Goal: Task Accomplishment & Management: Complete application form

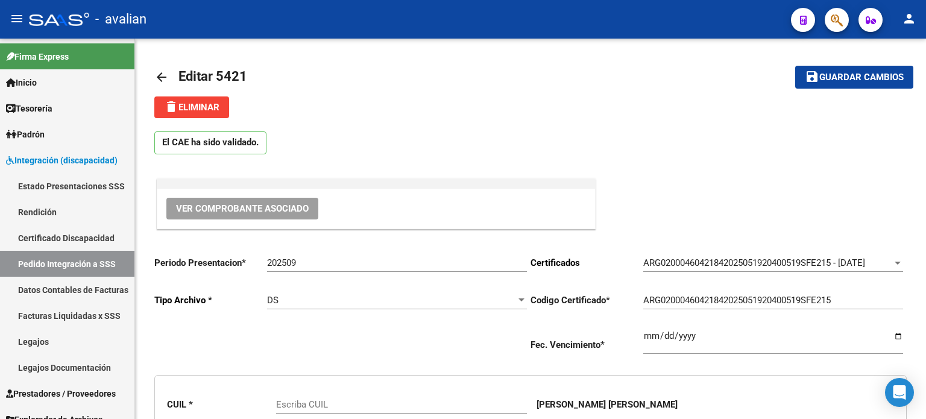
type input "20460421846"
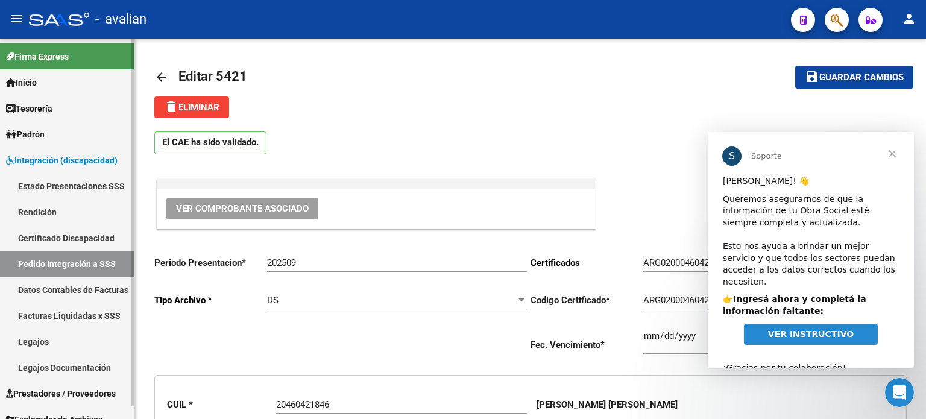
click at [28, 157] on span "Integración (discapacidad)" at bounding box center [62, 160] width 112 height 13
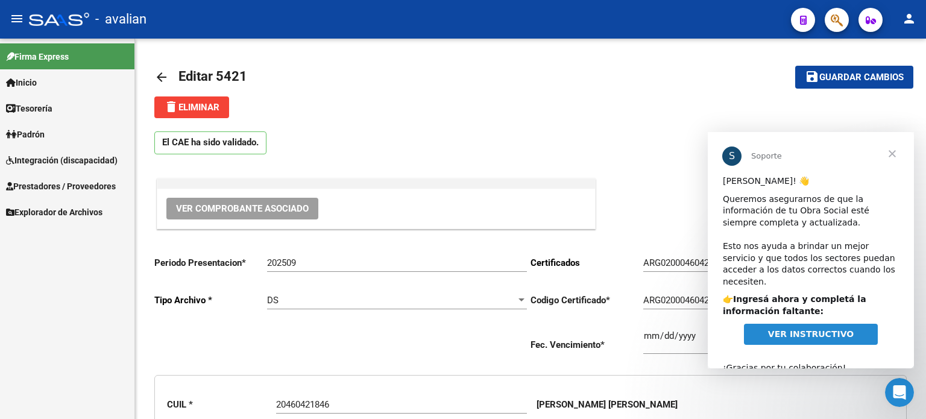
click at [63, 190] on span "Prestadores / Proveedores" at bounding box center [61, 186] width 110 height 13
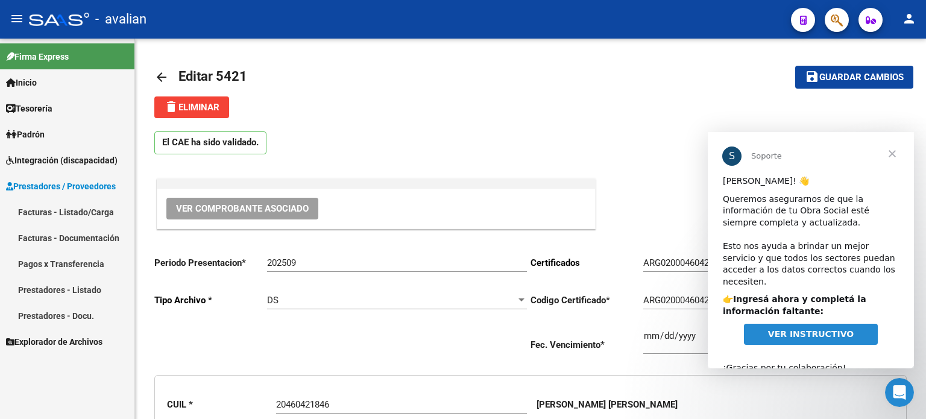
click at [60, 213] on link "Facturas - Listado/Carga" at bounding box center [67, 212] width 134 height 26
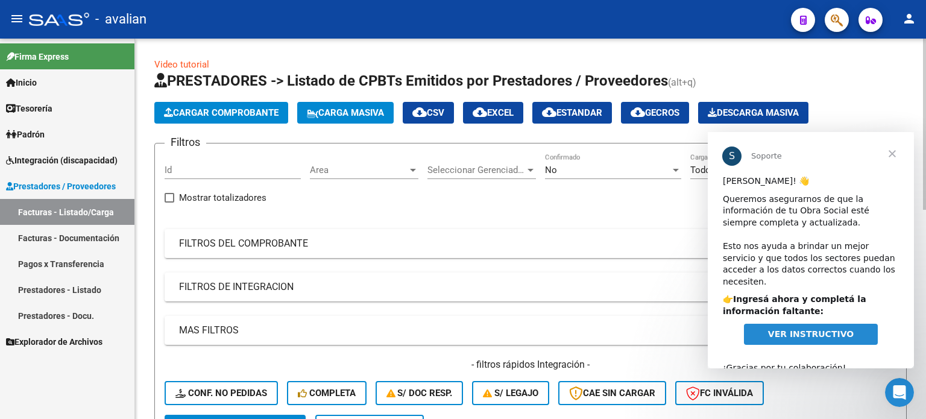
click at [257, 108] on span "Cargar Comprobante" at bounding box center [221, 112] width 115 height 11
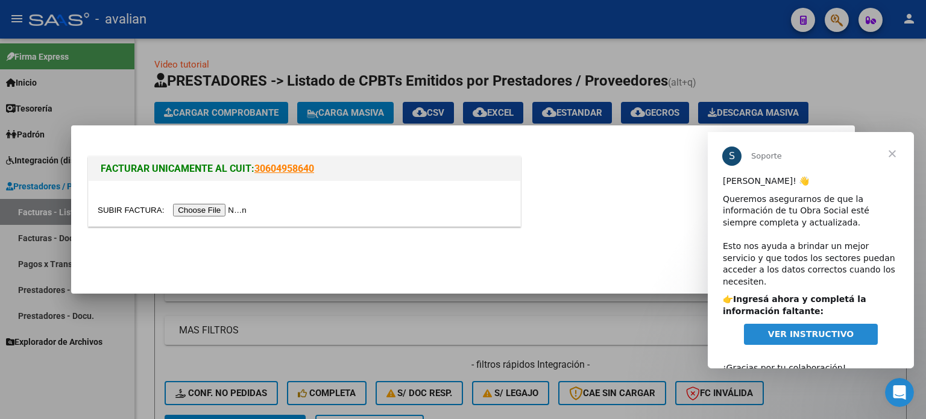
click at [215, 209] on input "file" at bounding box center [174, 210] width 152 height 13
click at [216, 208] on input "file" at bounding box center [174, 210] width 152 height 13
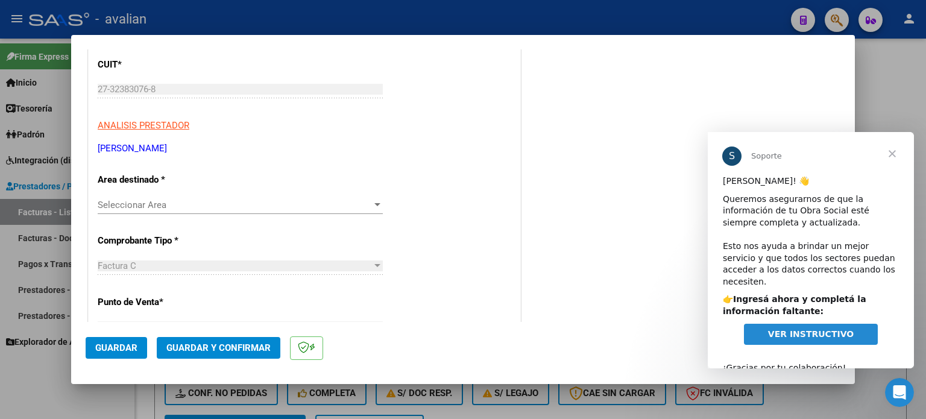
scroll to position [201, 0]
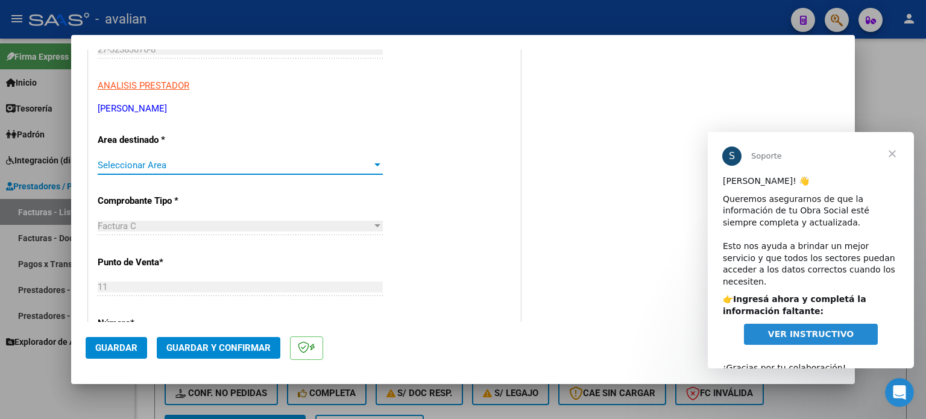
click at [145, 169] on span "Seleccionar Area" at bounding box center [235, 165] width 274 height 11
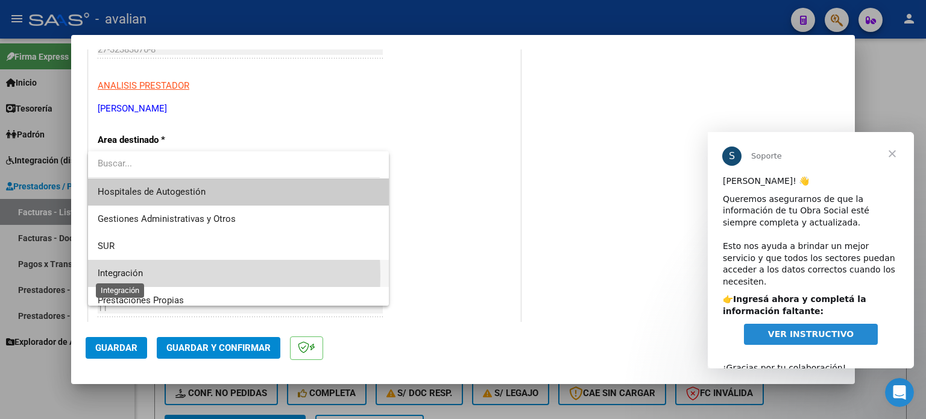
click at [106, 275] on span "Integración" at bounding box center [120, 273] width 45 height 11
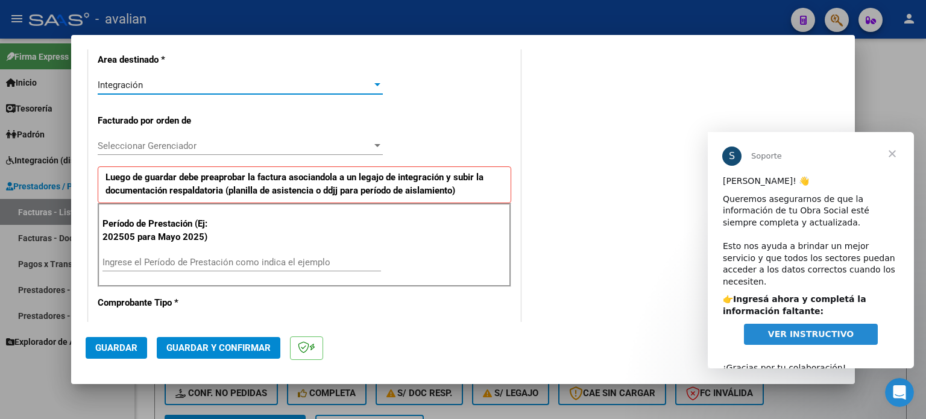
scroll to position [321, 0]
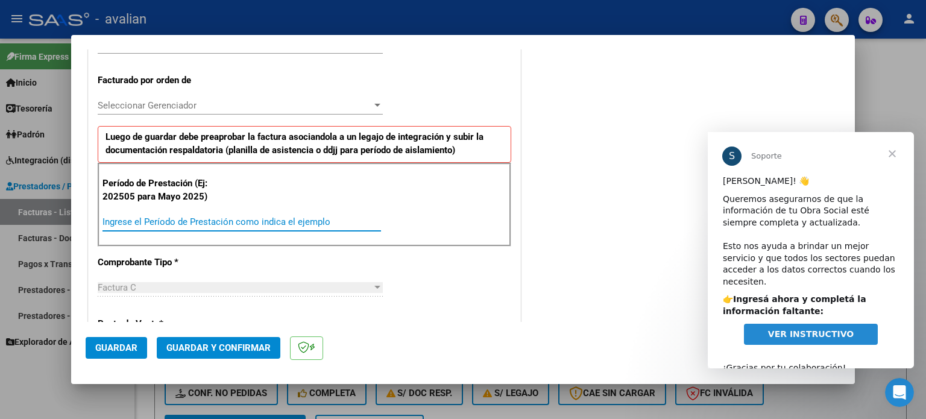
click at [131, 216] on input "Ingrese el Período de Prestación como indica el ejemplo" at bounding box center [241, 221] width 278 height 11
type input "202508"
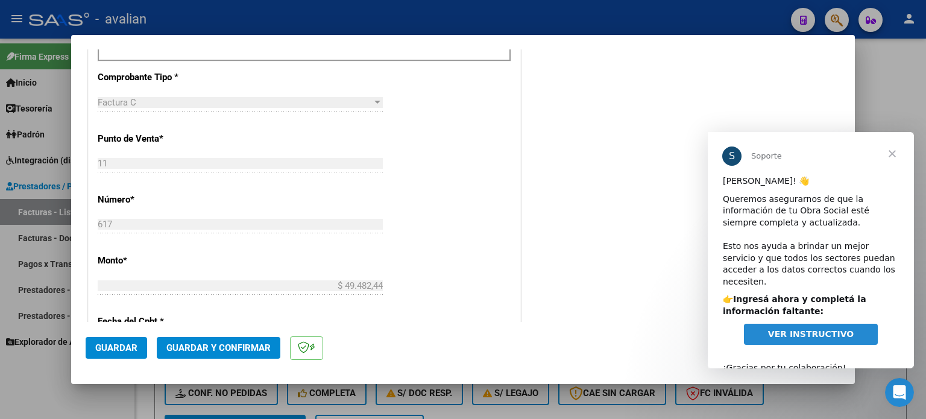
scroll to position [522, 0]
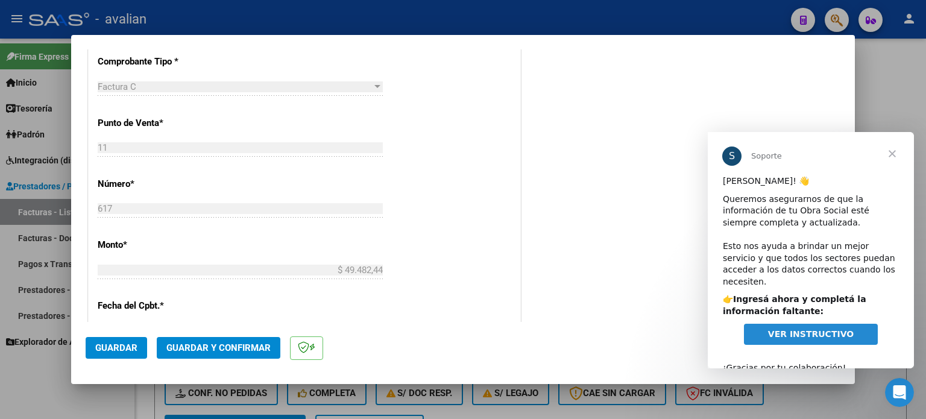
click at [112, 350] on span "Guardar" at bounding box center [116, 347] width 42 height 11
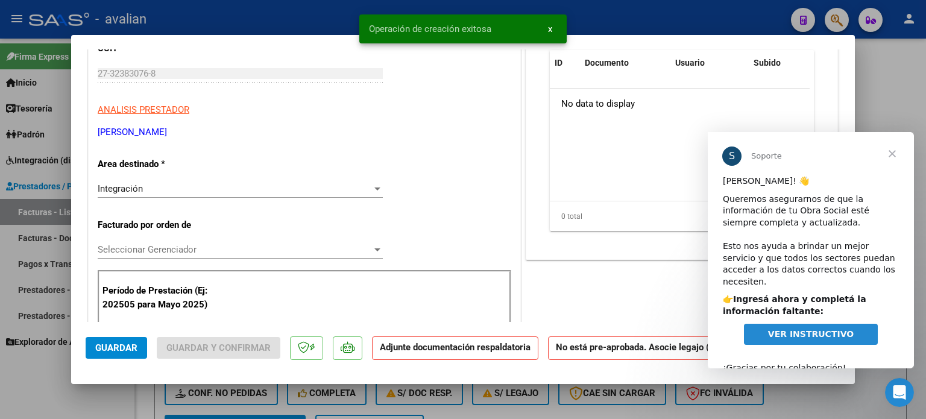
scroll to position [201, 0]
click at [140, 247] on span "Seleccionar Gerenciador" at bounding box center [235, 249] width 274 height 11
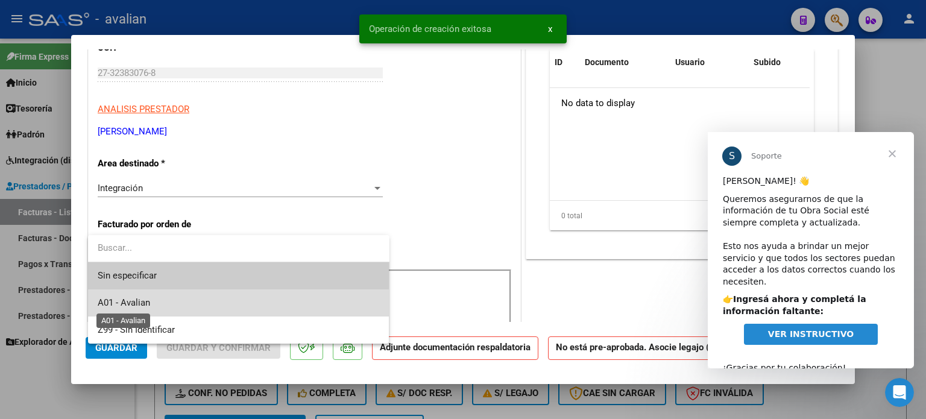
click at [124, 301] on span "A01 - Avalian" at bounding box center [124, 302] width 52 height 11
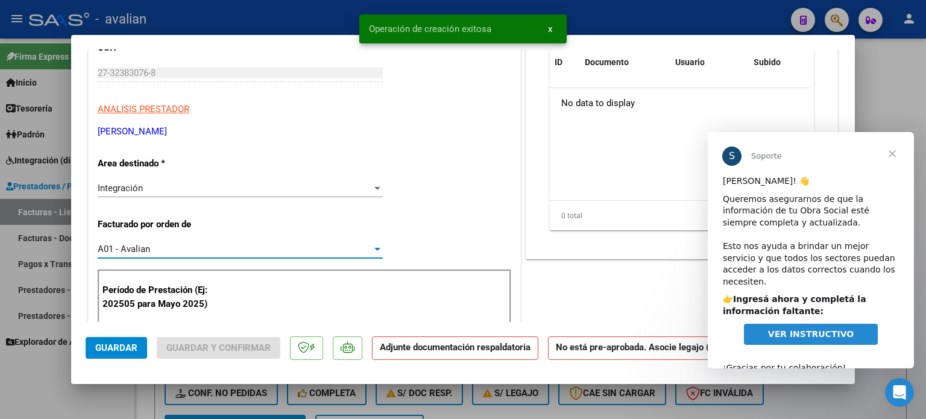
click at [125, 344] on span "Guardar" at bounding box center [116, 347] width 42 height 11
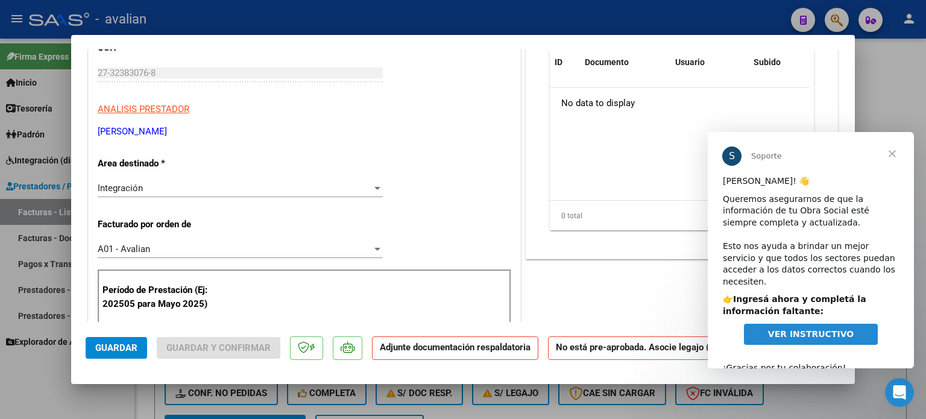
click at [901, 152] on span "Cerrar" at bounding box center [891, 153] width 43 height 43
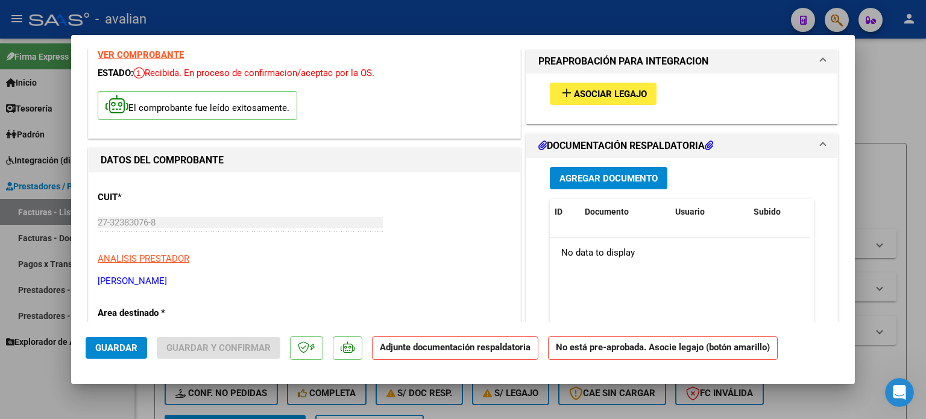
scroll to position [0, 0]
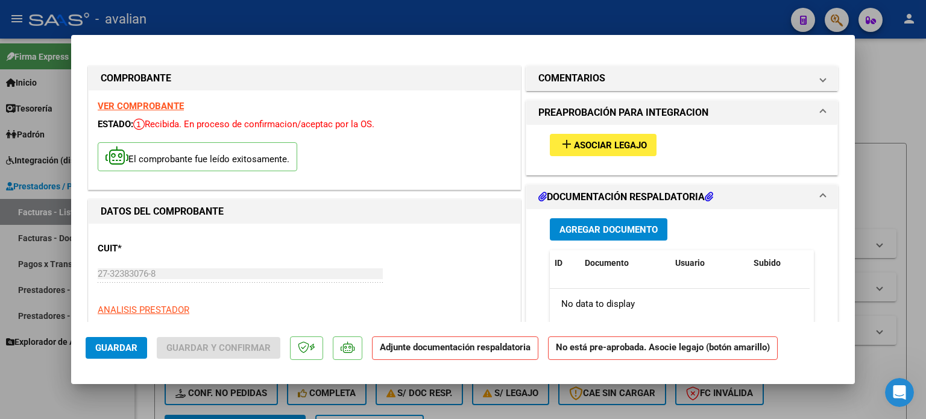
click at [583, 139] on span "add Asociar Legajo" at bounding box center [602, 144] width 87 height 11
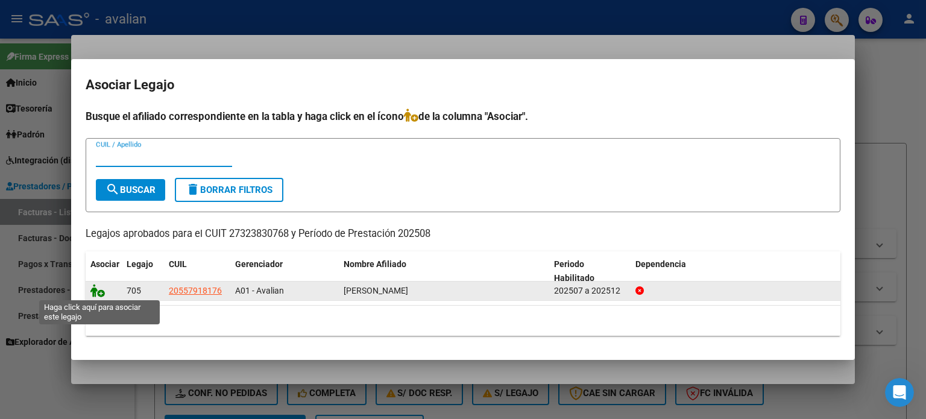
click at [103, 291] on icon at bounding box center [97, 290] width 14 height 13
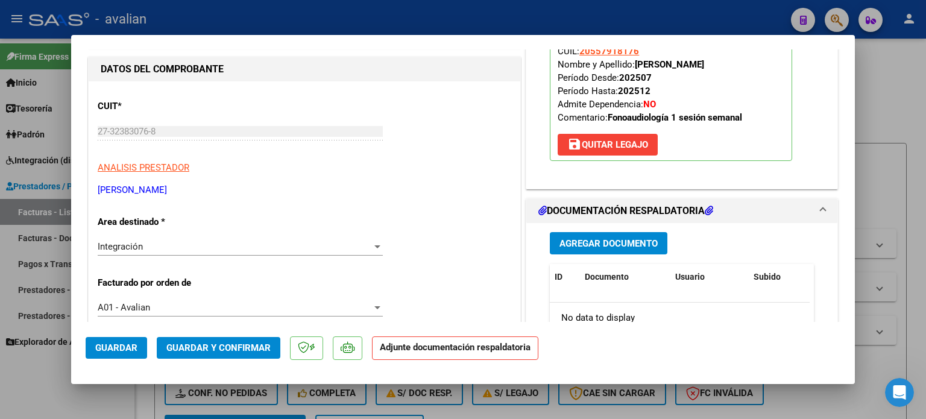
scroll to position [160, 0]
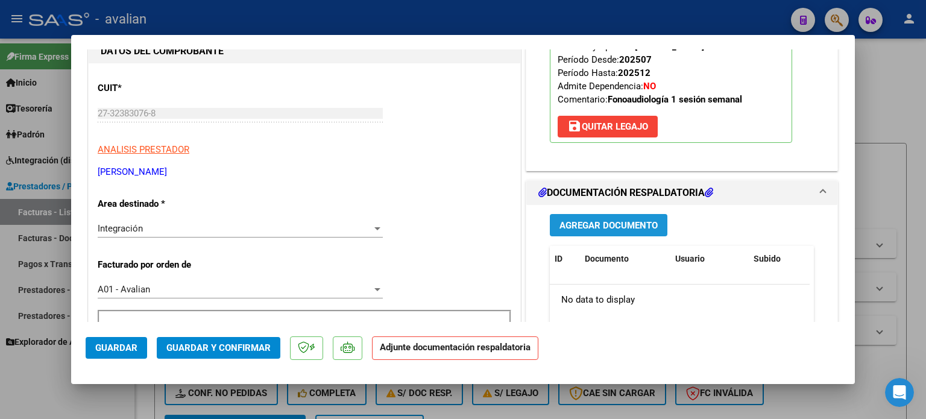
click at [571, 221] on span "Agregar Documento" at bounding box center [608, 225] width 98 height 11
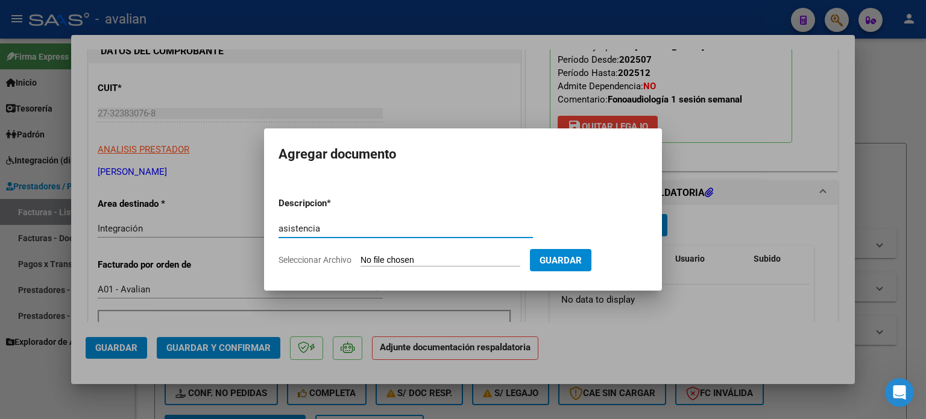
type input "asistencia"
click at [368, 256] on input "Seleccionar Archivo" at bounding box center [440, 260] width 160 height 11
type input "C:\fakepath\27323830768_011_11_617_Planilla.pdf"
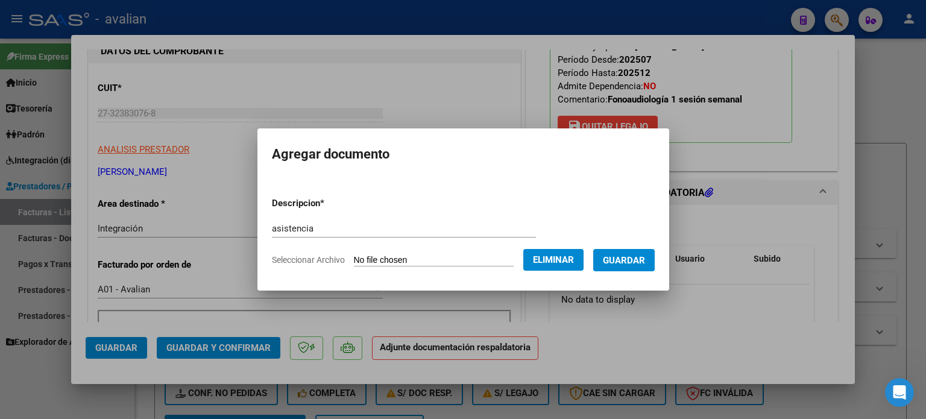
click at [641, 262] on span "Guardar" at bounding box center [624, 260] width 42 height 11
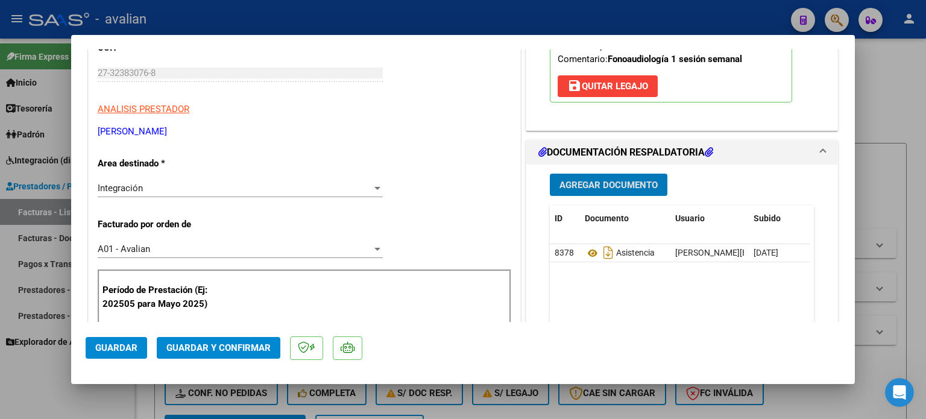
scroll to position [241, 0]
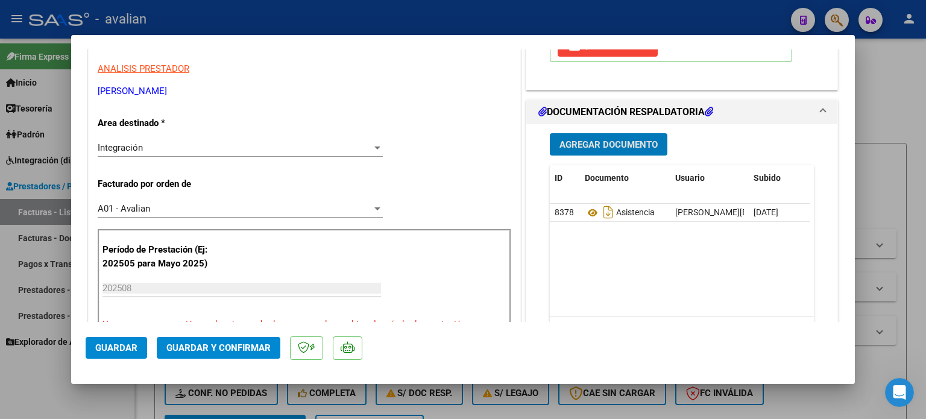
click at [112, 351] on span "Guardar" at bounding box center [116, 347] width 42 height 11
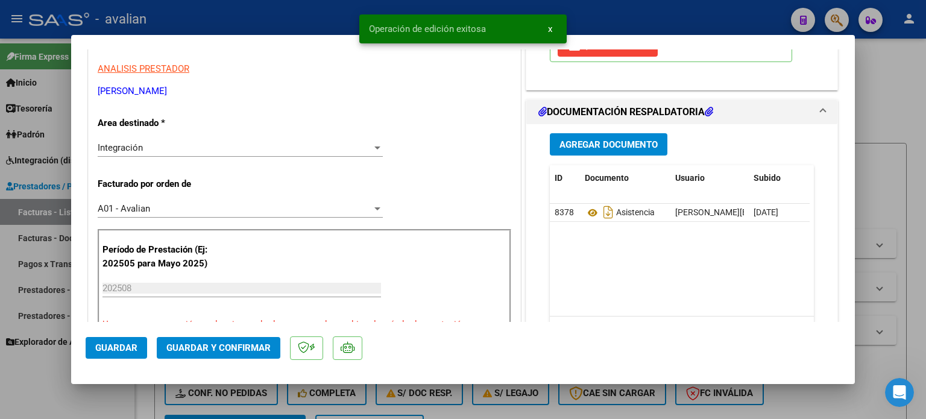
type input "$ 0,00"
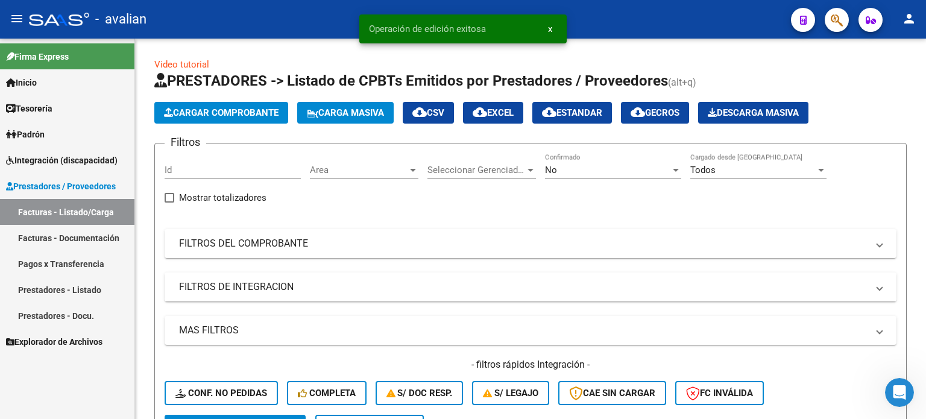
click at [42, 206] on link "Facturas - Listado/Carga" at bounding box center [67, 212] width 134 height 26
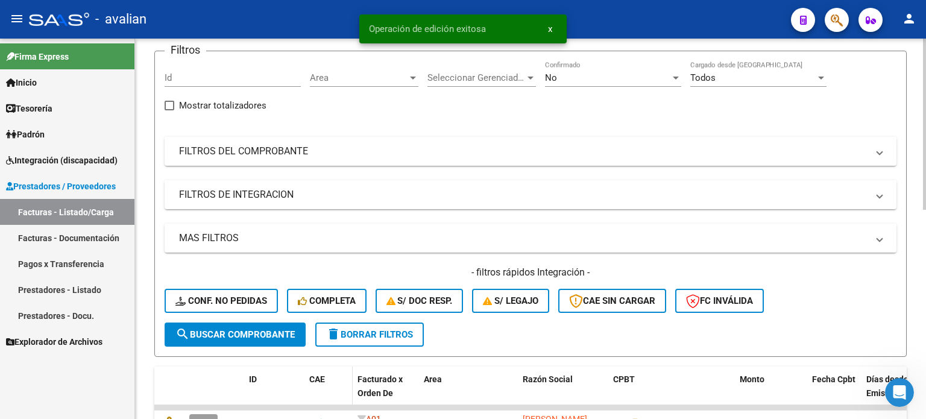
scroll to position [241, 0]
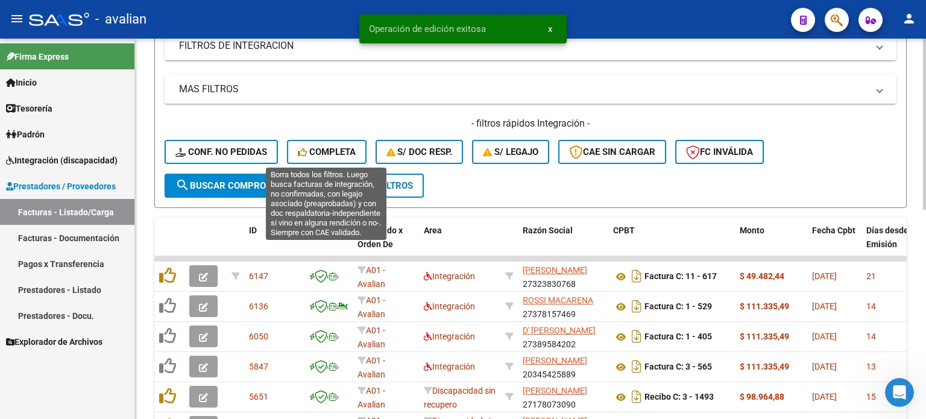
click at [331, 154] on span "Completa" at bounding box center [327, 151] width 58 height 11
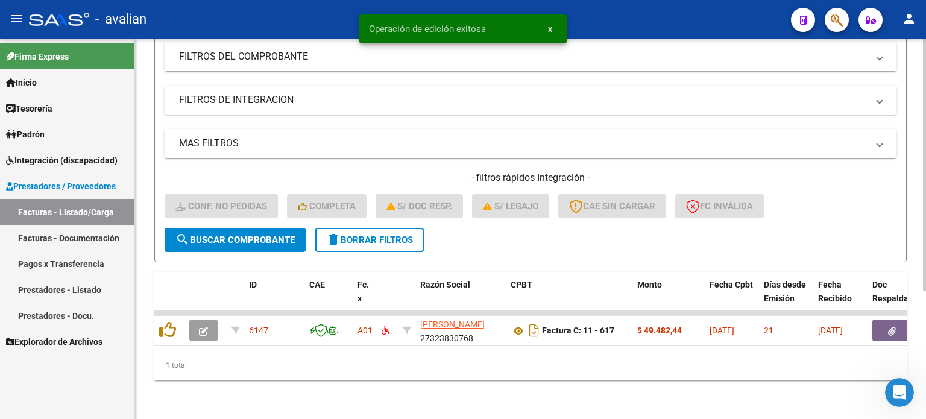
scroll to position [193, 0]
